Goal: Transaction & Acquisition: Purchase product/service

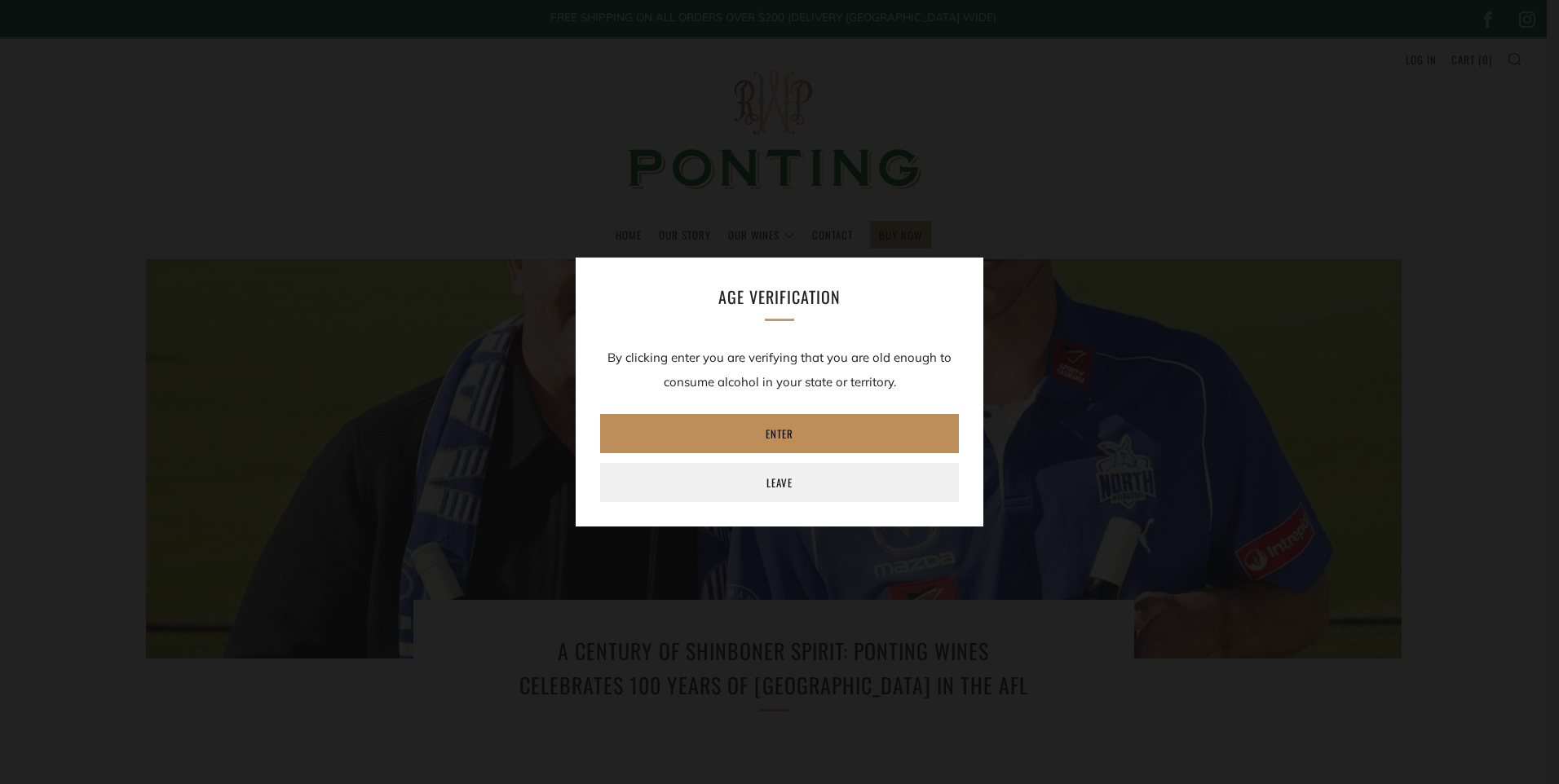
click at [827, 434] on link "Enter" at bounding box center [779, 433] width 358 height 39
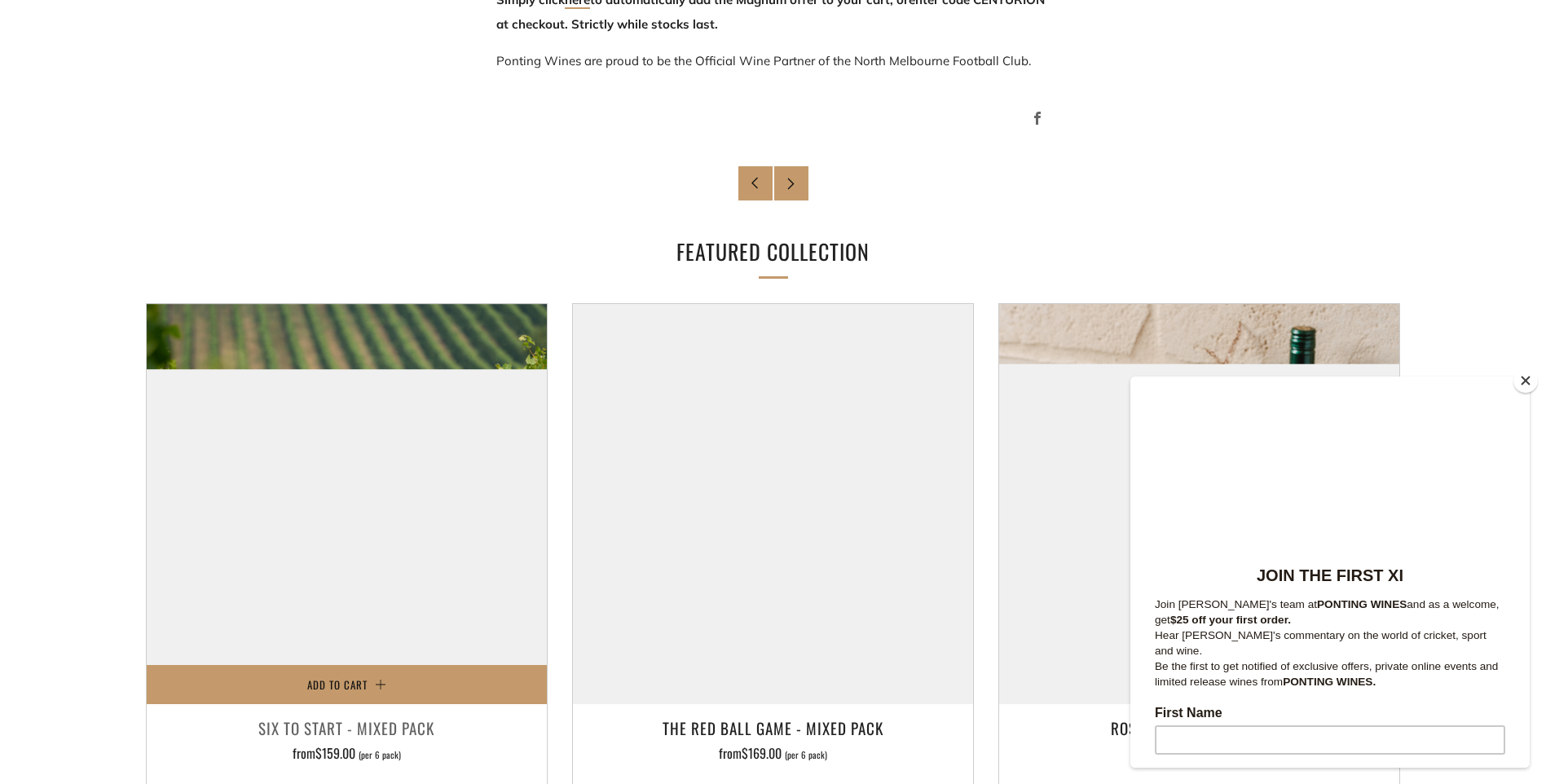
scroll to position [1385, 0]
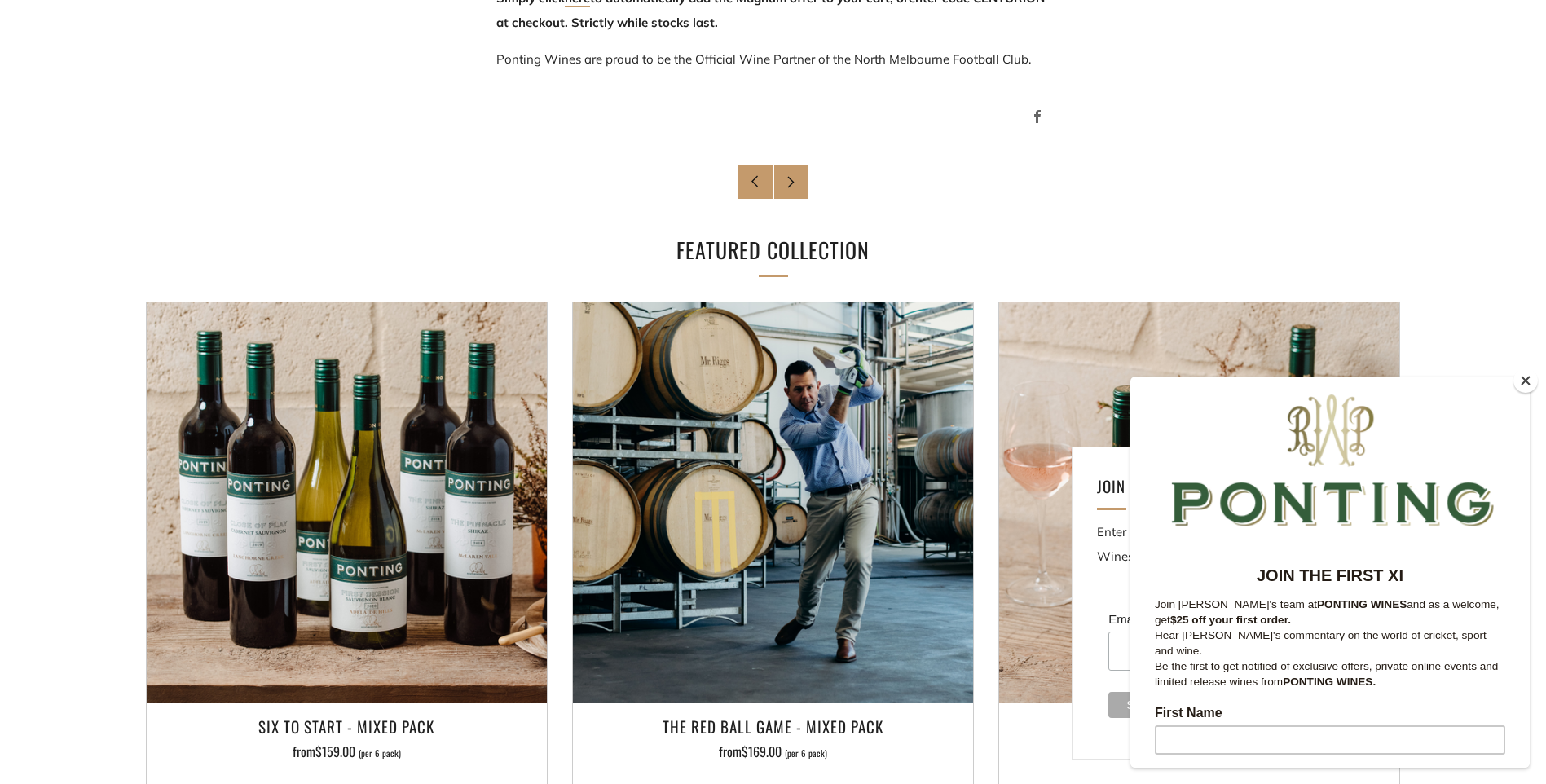
click at [1521, 381] on button "Close" at bounding box center [1526, 380] width 24 height 24
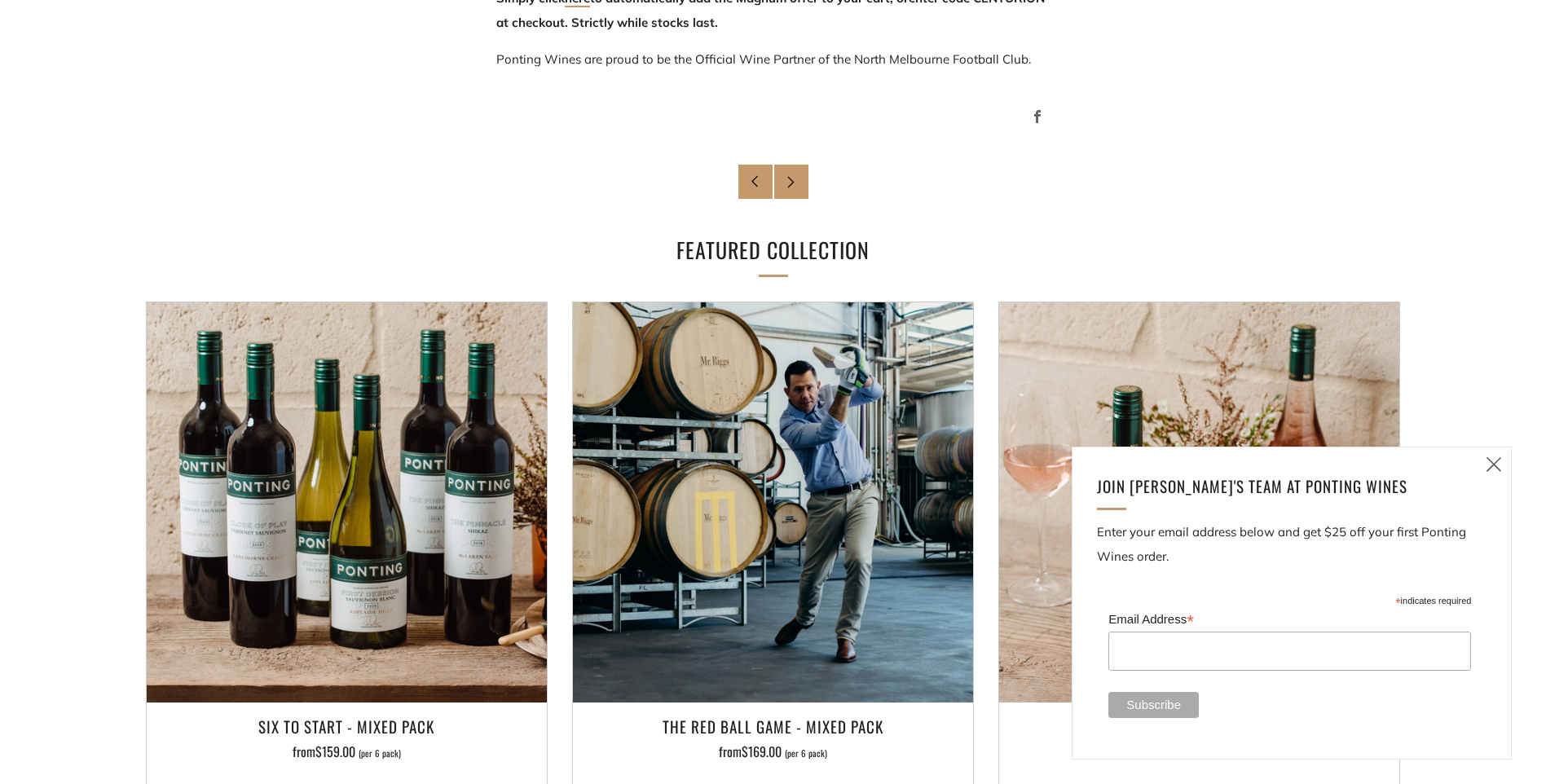
click at [1493, 459] on icon at bounding box center [1494, 463] width 20 height 20
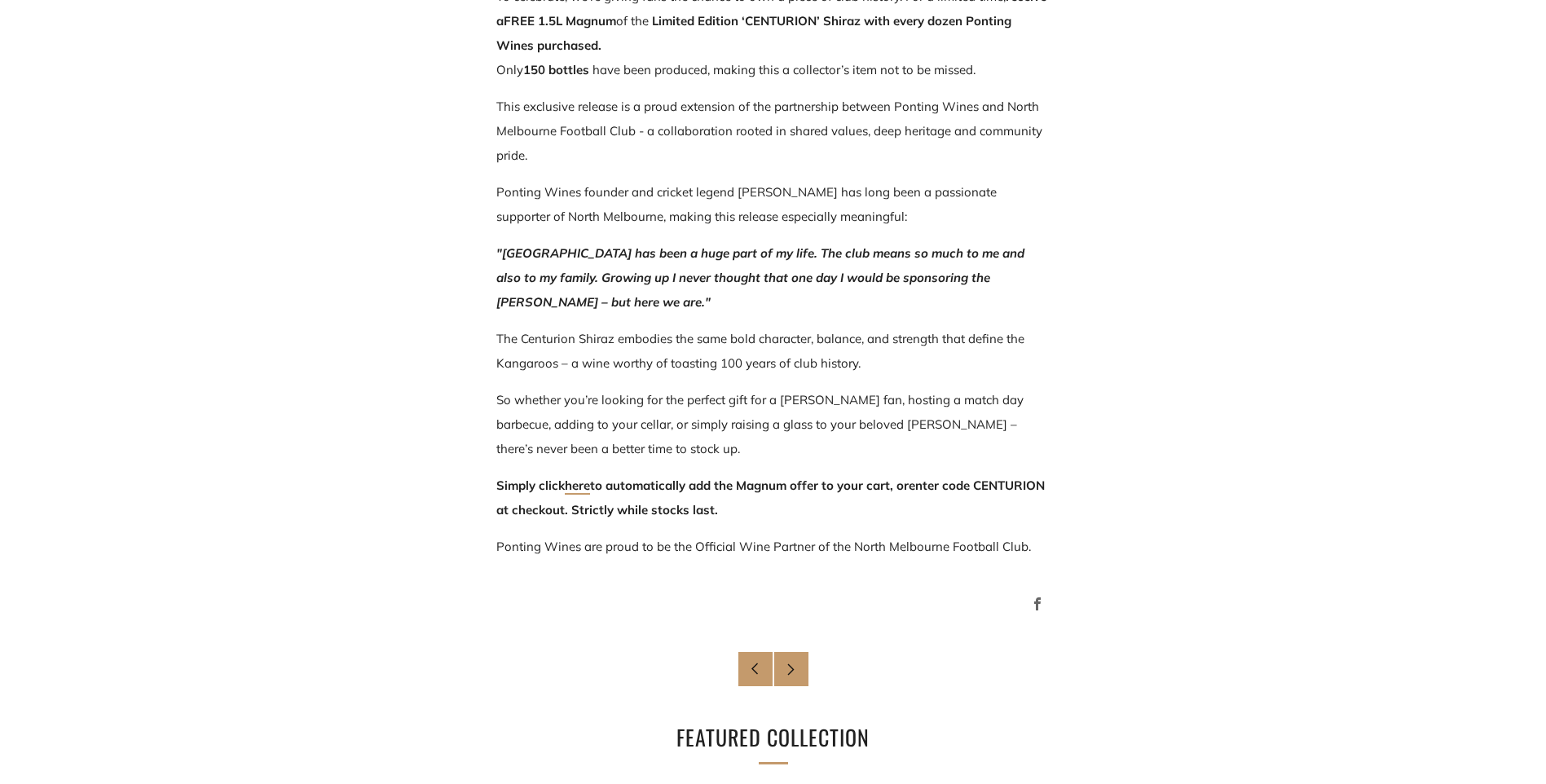
scroll to position [897, 0]
click at [578, 489] on link "here" at bounding box center [577, 487] width 25 height 17
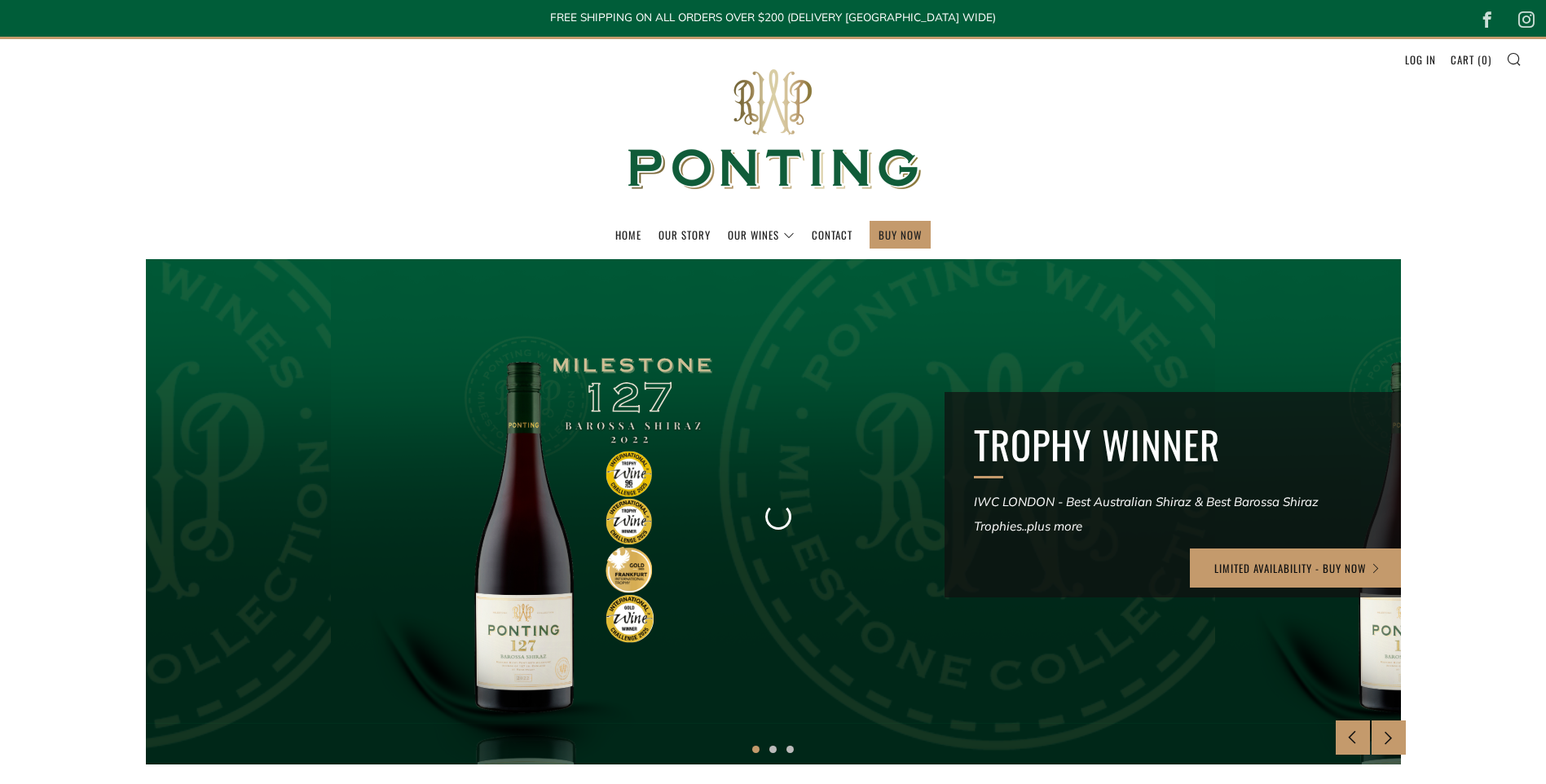
click at [1435, 419] on section "TROPHY WINNER IWC LONDON - Best Australian Shiraz & Best Barossa Shiraz Trophie…" at bounding box center [773, 512] width 1546 height 505
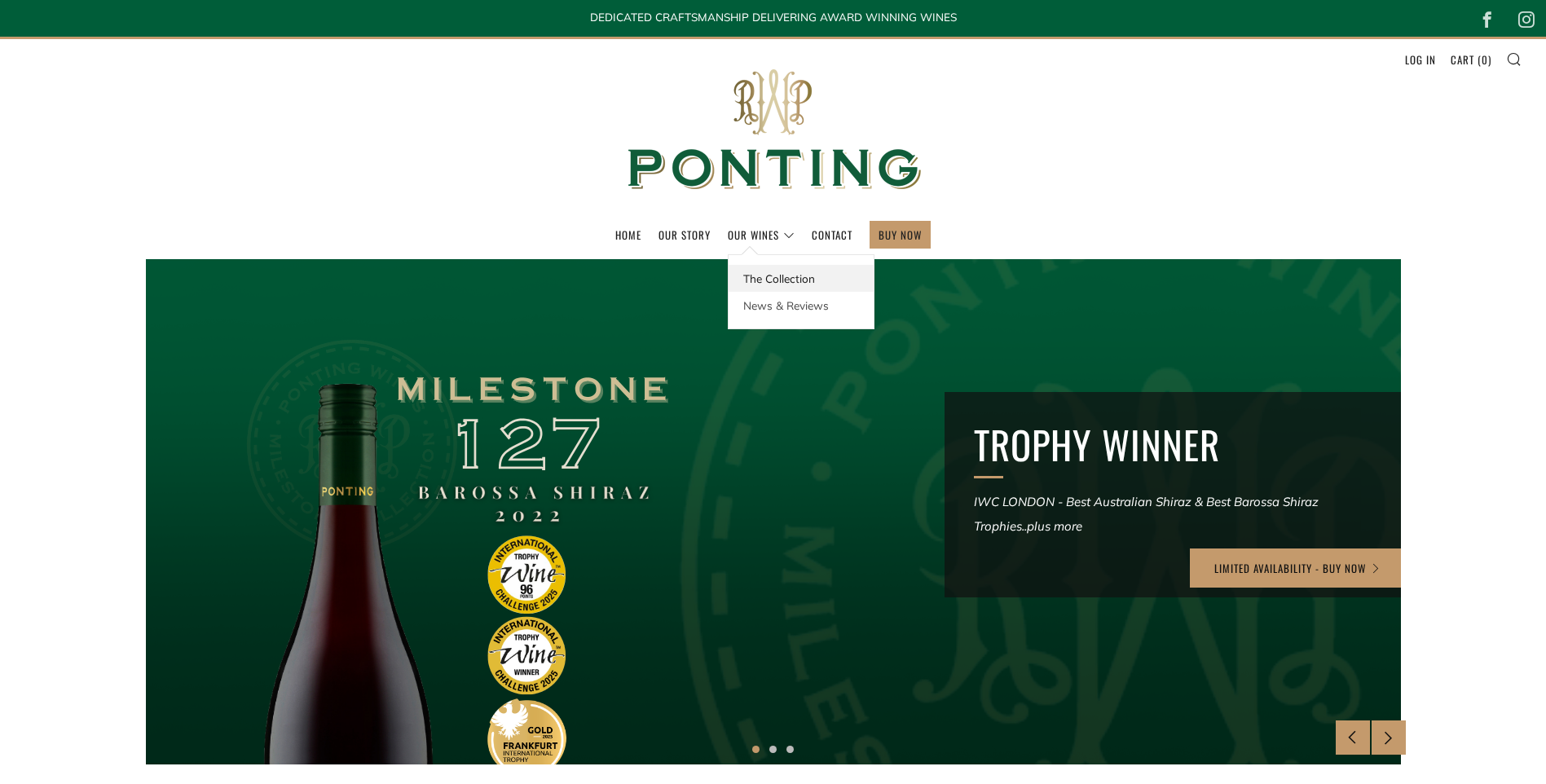
click at [784, 278] on link "The Collection" at bounding box center [801, 278] width 145 height 27
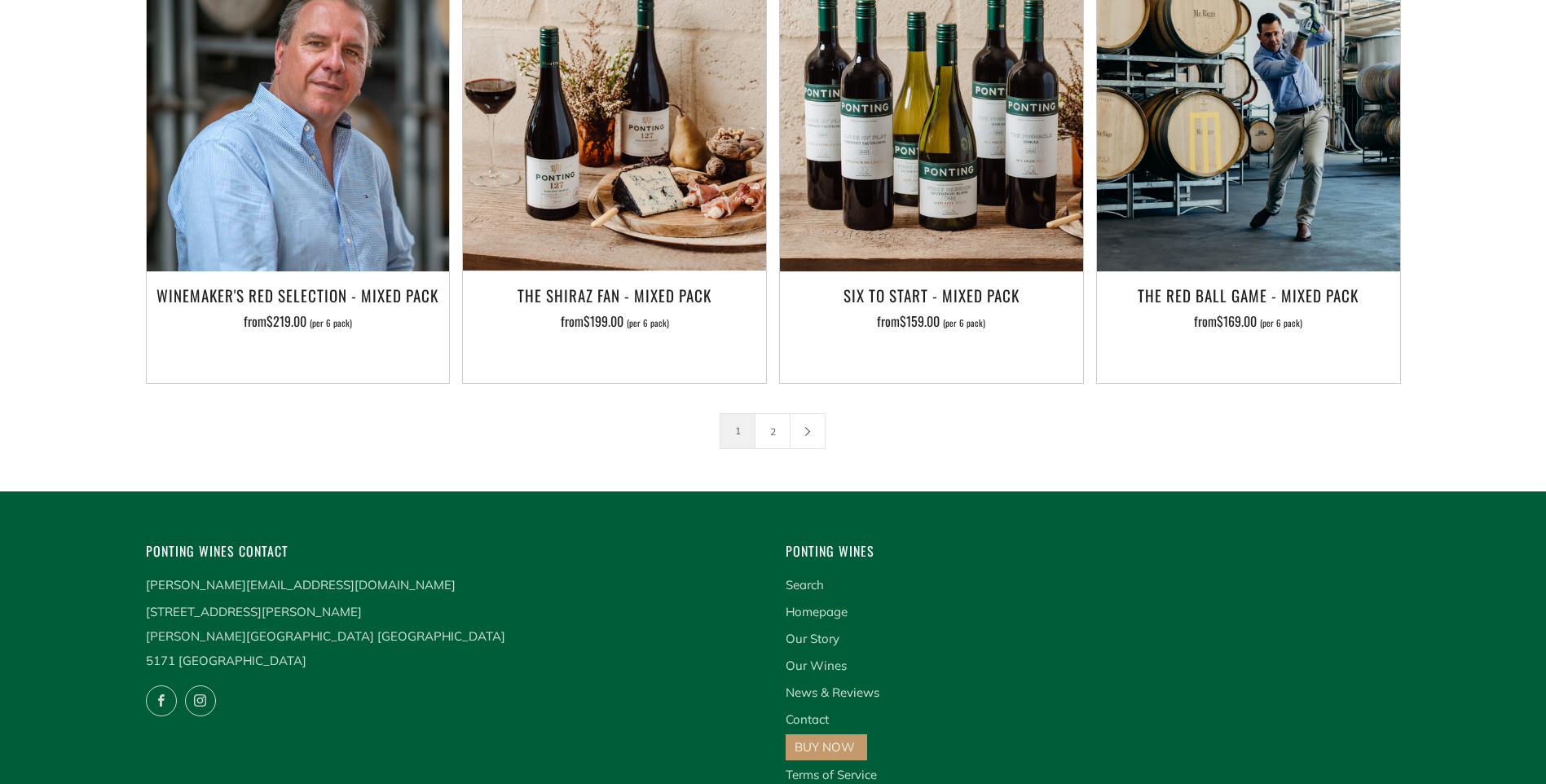
scroll to position [2771, 0]
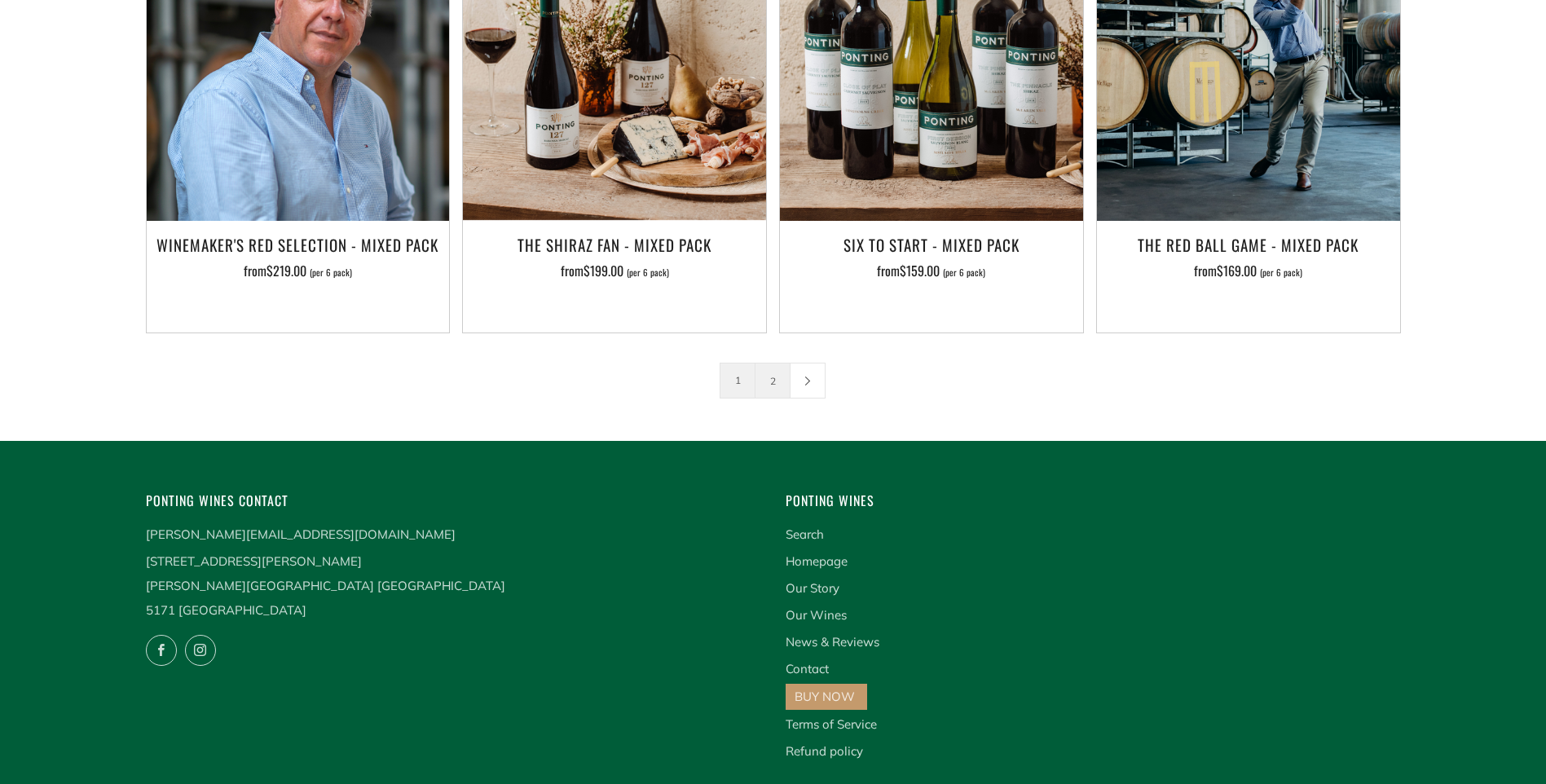
click at [778, 363] on link "2" at bounding box center [773, 380] width 34 height 34
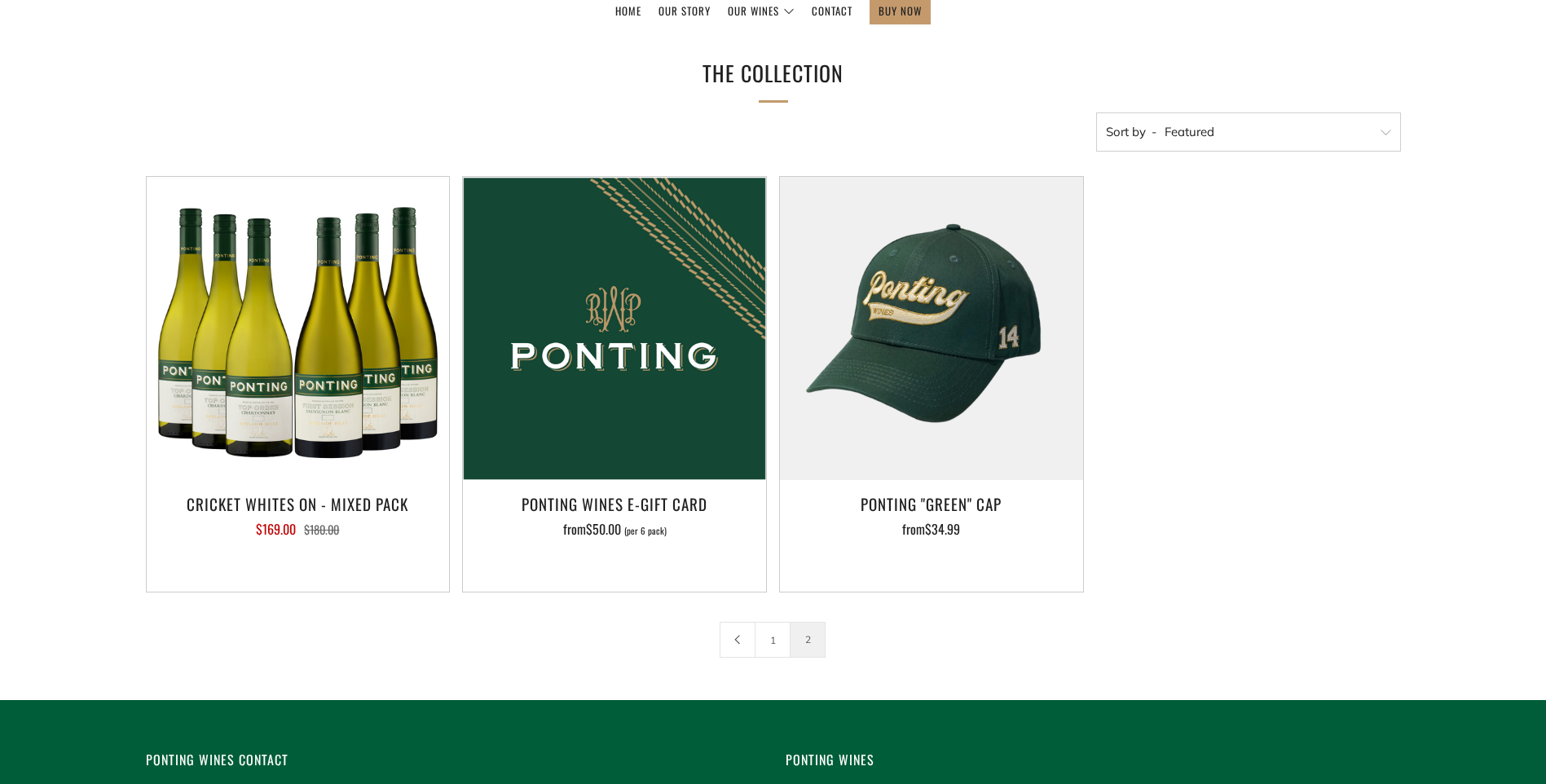
scroll to position [326, 0]
